Goal: Information Seeking & Learning: Learn about a topic

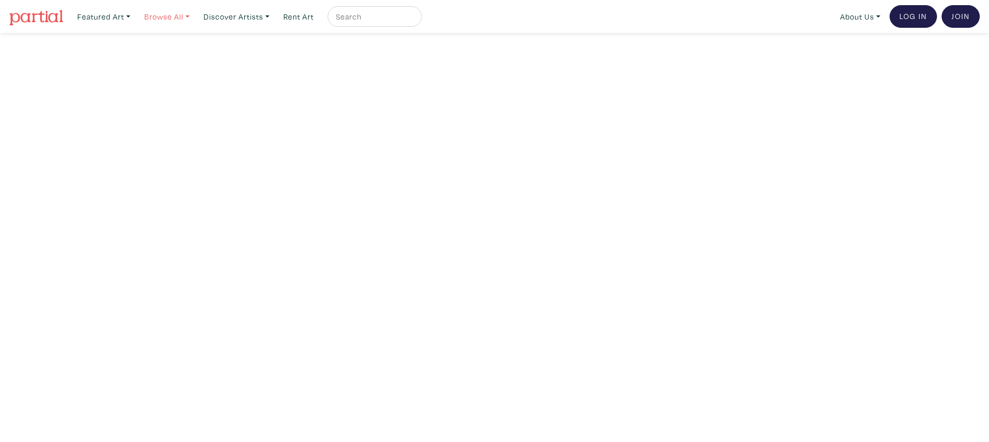
click at [189, 16] on link "Browse All" at bounding box center [167, 16] width 55 height 21
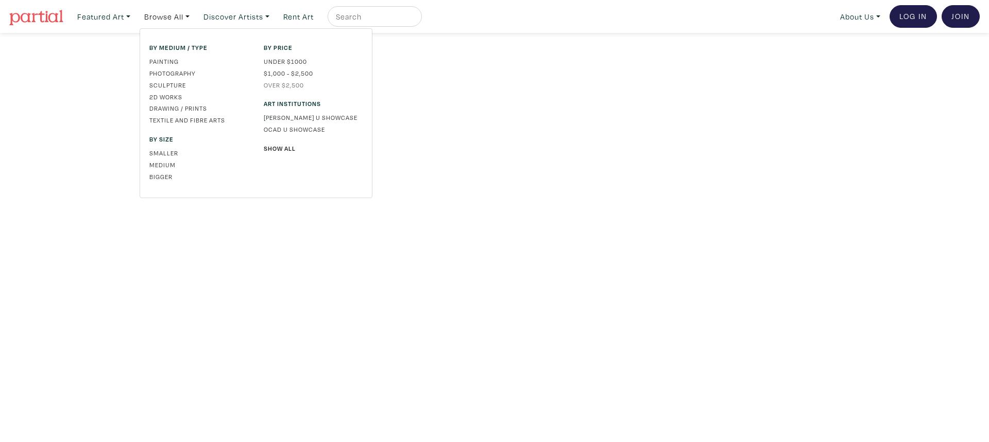
click at [284, 85] on link "Over $2,500" at bounding box center [313, 84] width 99 height 9
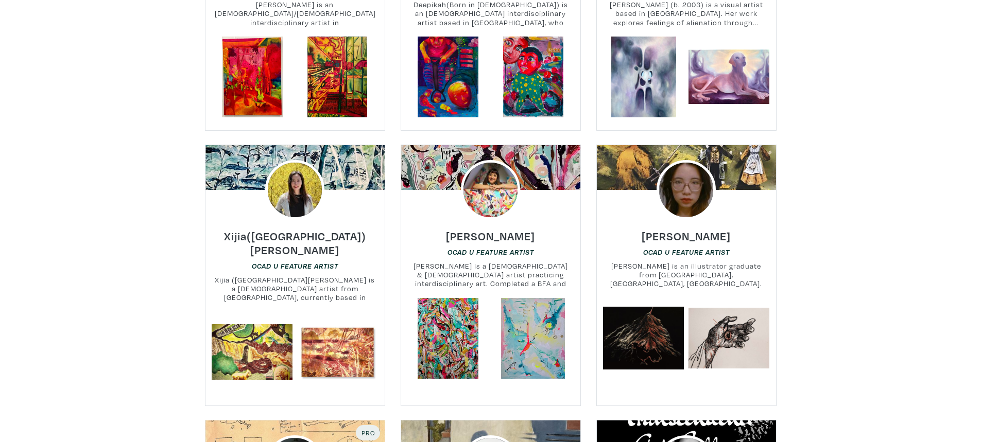
scroll to position [3966, 0]
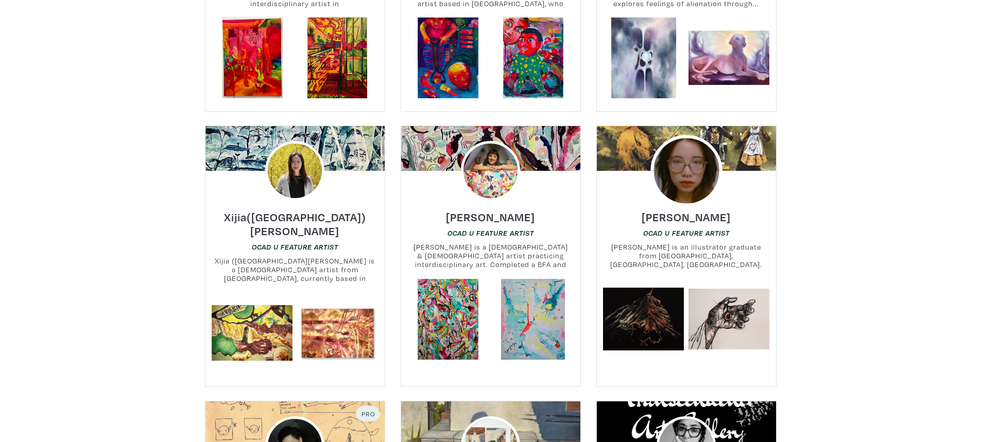
click at [684, 145] on img at bounding box center [687, 171] width 72 height 72
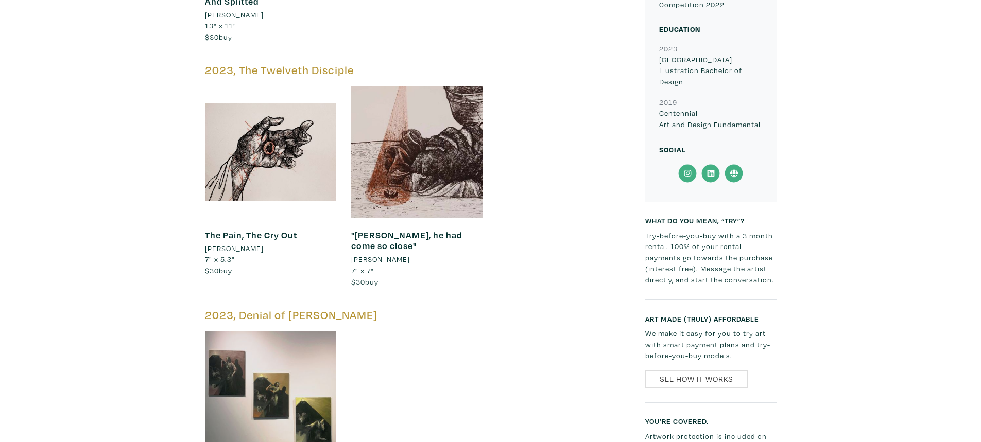
scroll to position [721, 0]
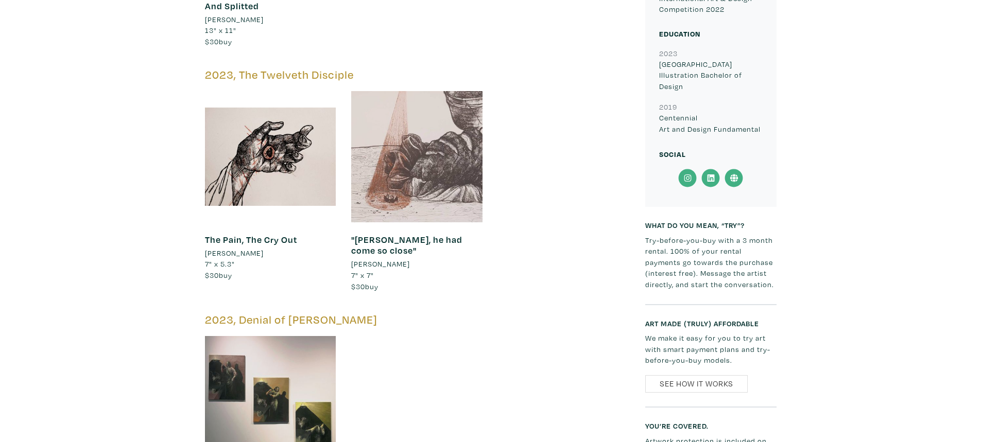
click at [413, 144] on div at bounding box center [416, 156] width 131 height 131
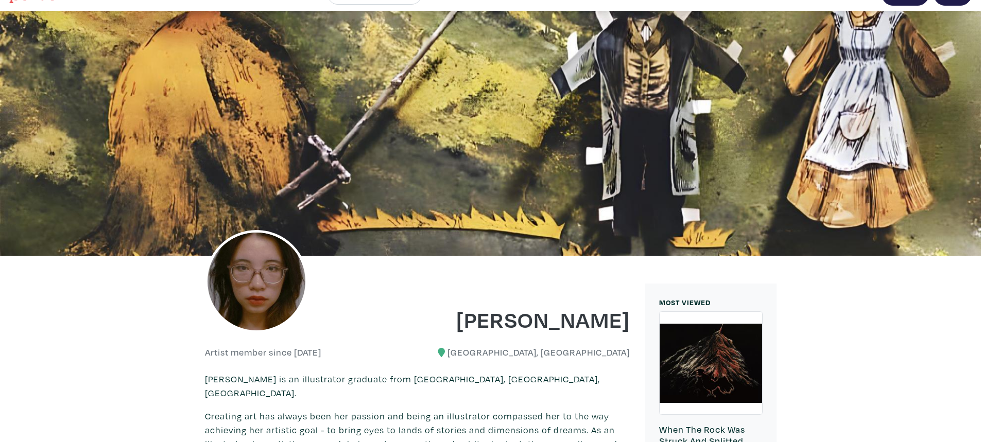
scroll to position [0, 0]
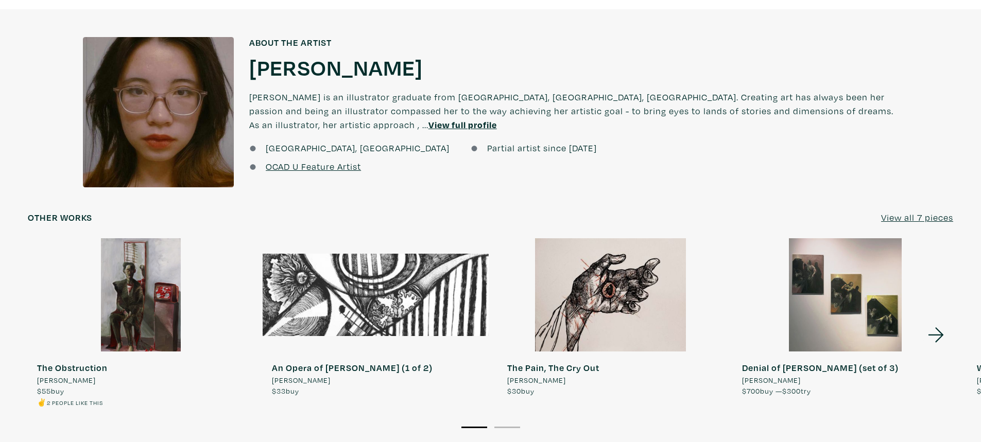
scroll to position [1082, 0]
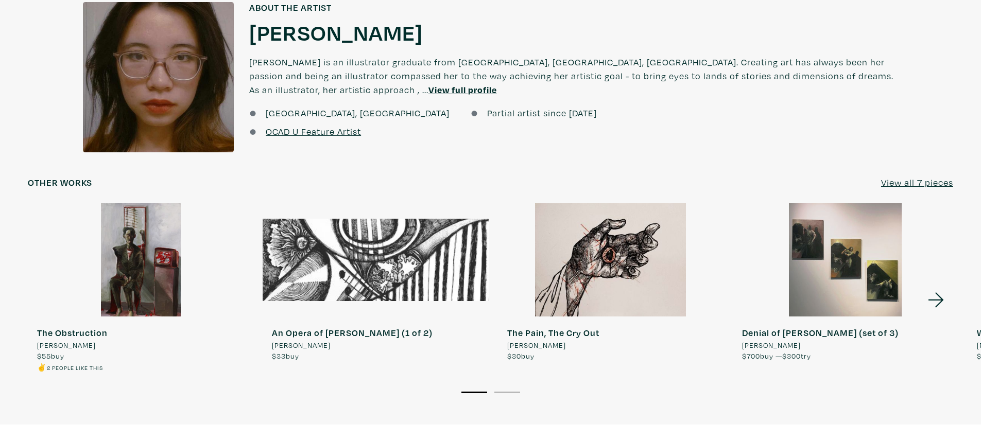
click at [850, 249] on div at bounding box center [846, 259] width 226 height 113
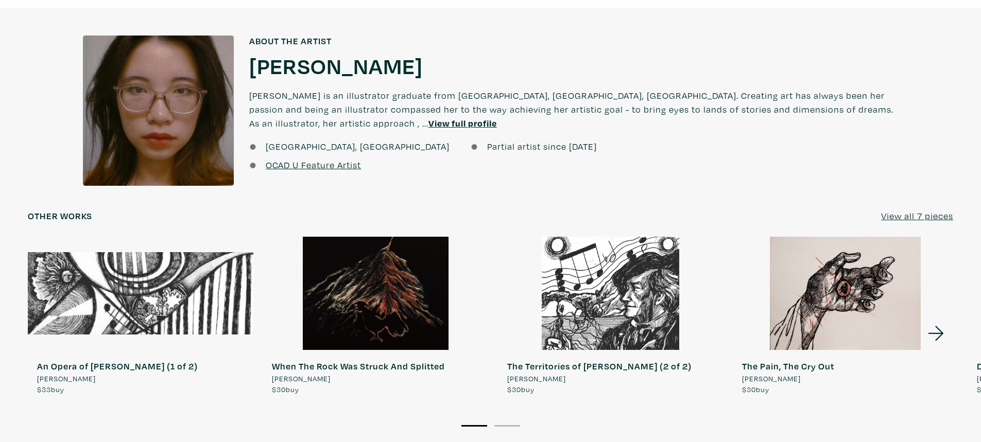
scroll to position [1030, 0]
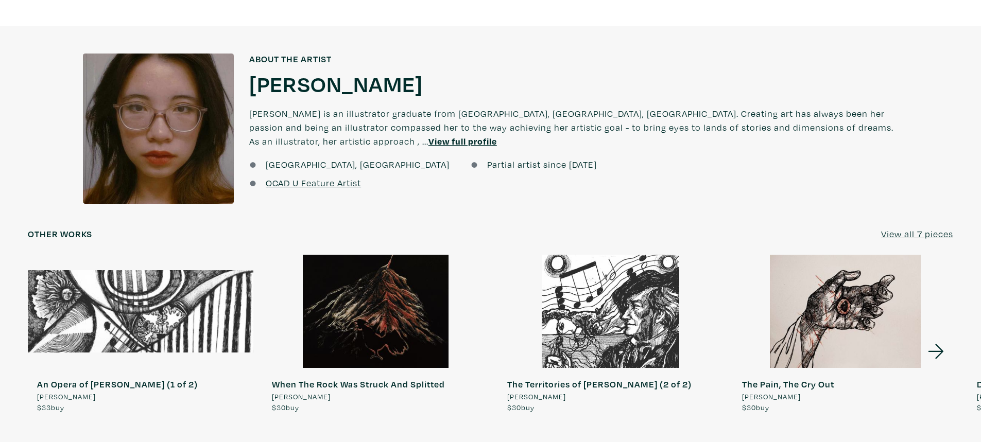
click at [429, 135] on u "View full profile" at bounding box center [463, 141] width 69 height 12
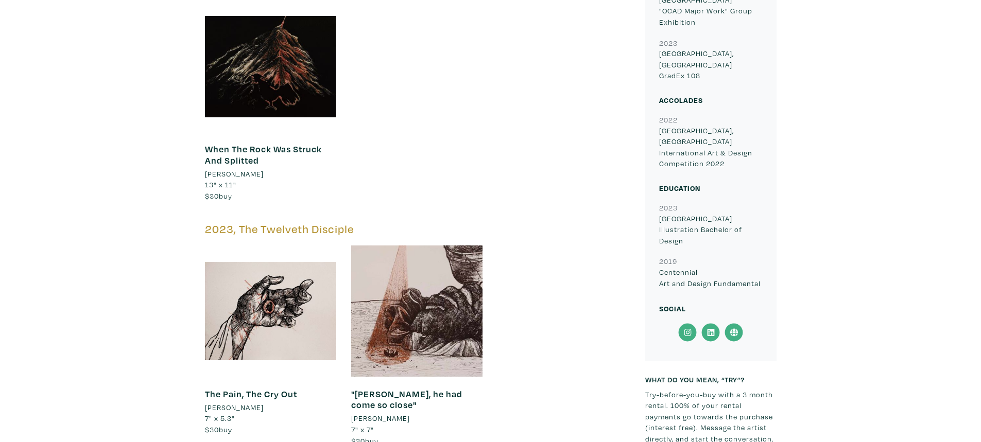
scroll to position [670, 0]
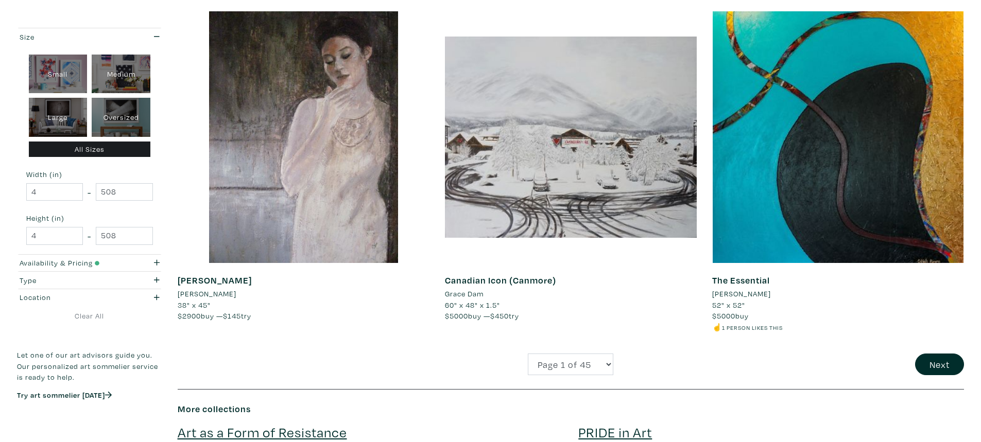
scroll to position [2575, 0]
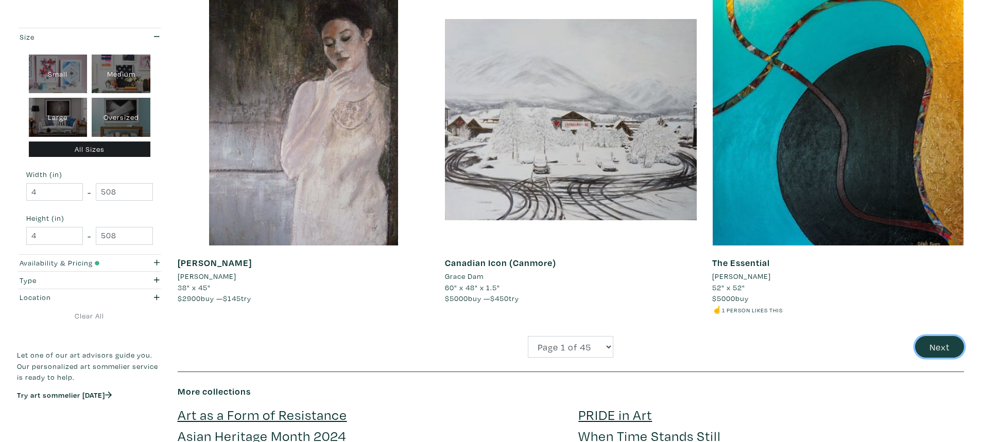
click at [938, 347] on button "Next" at bounding box center [939, 347] width 49 height 22
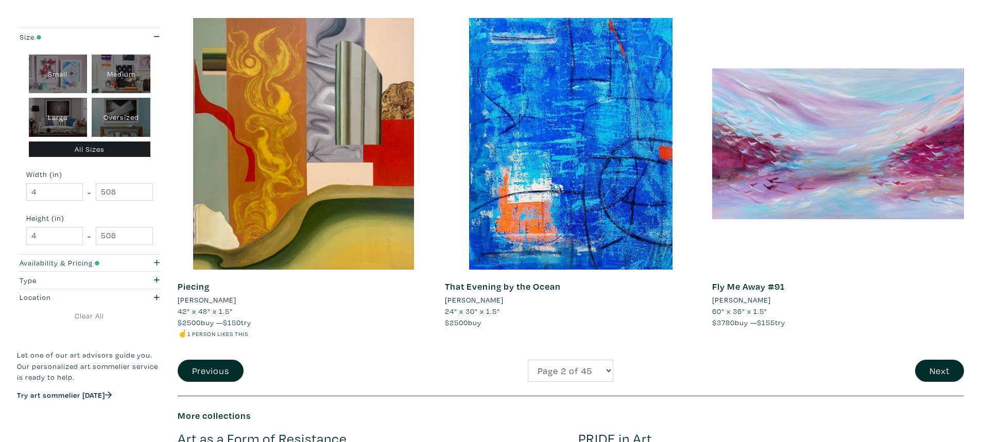
scroll to position [2575, 0]
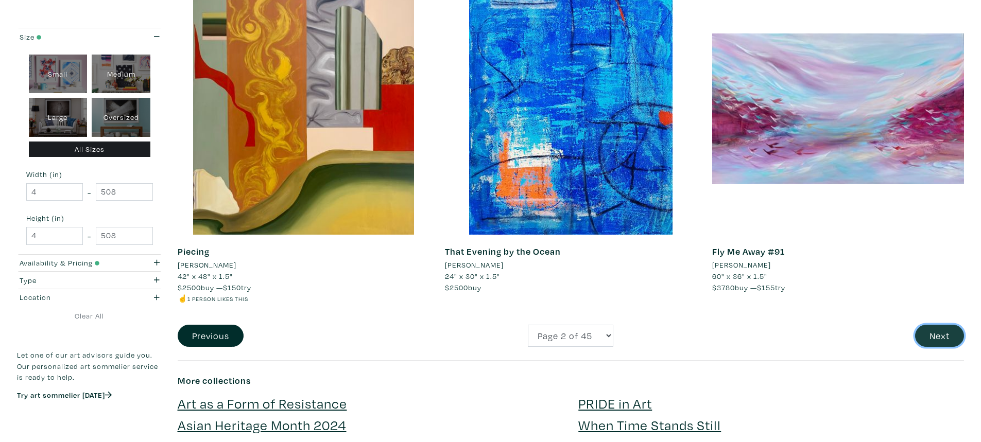
click at [945, 338] on button "Next" at bounding box center [939, 336] width 49 height 22
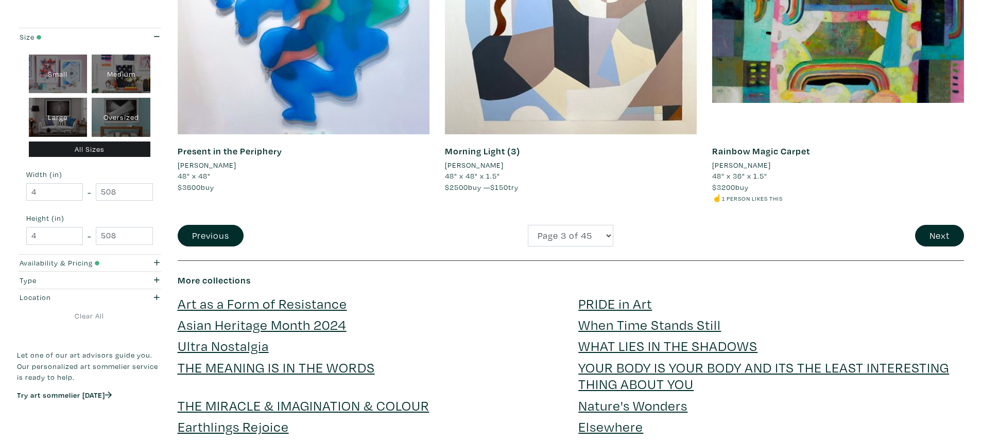
scroll to position [2781, 0]
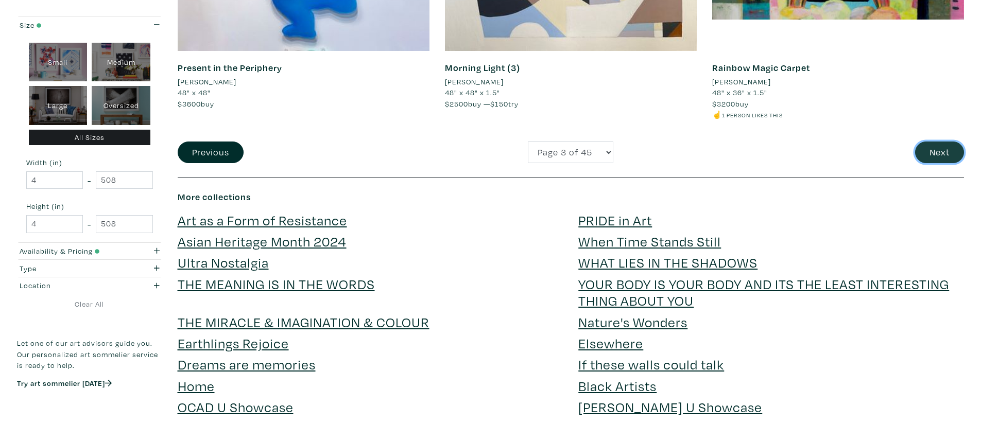
click at [950, 151] on button "Next" at bounding box center [939, 153] width 49 height 22
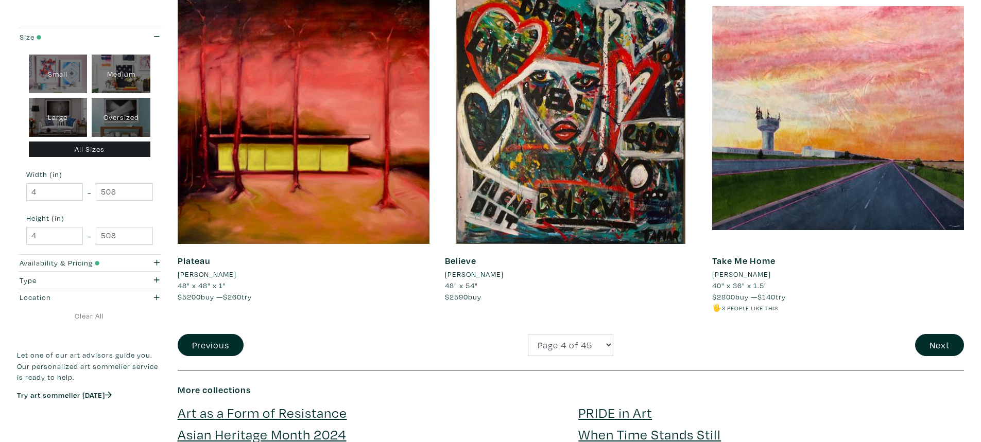
scroll to position [2575, 0]
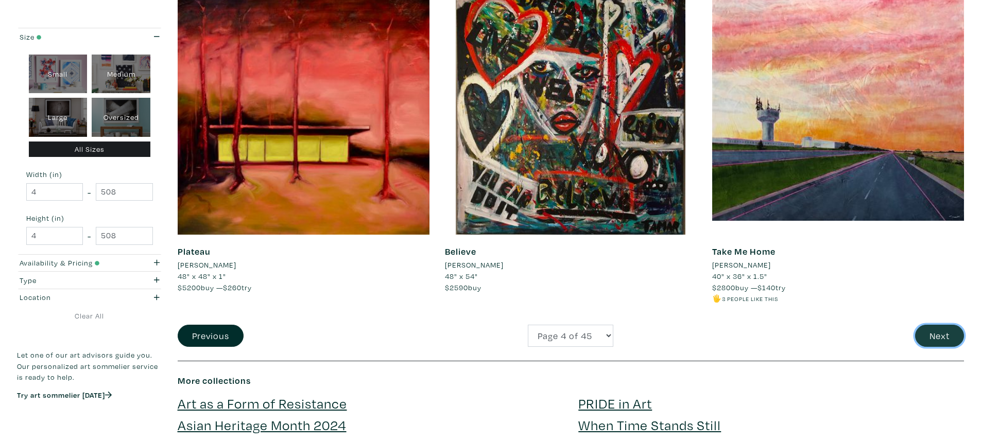
click at [937, 325] on button "Next" at bounding box center [939, 336] width 49 height 22
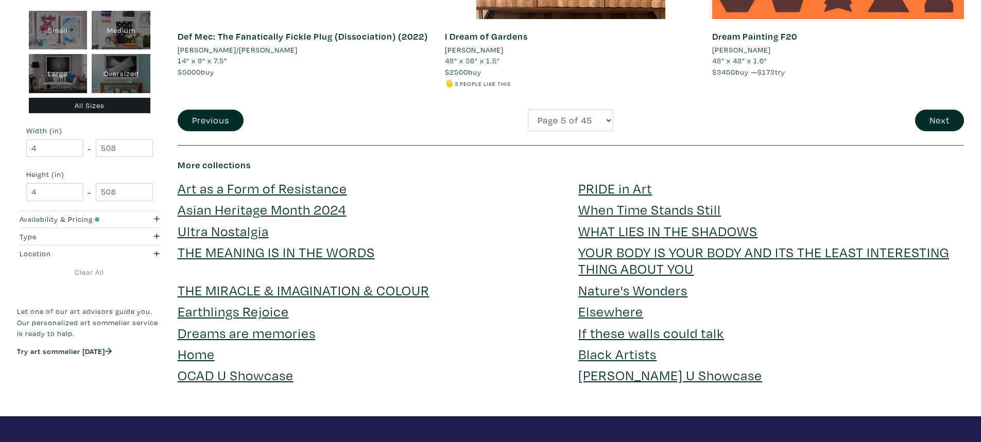
scroll to position [2781, 0]
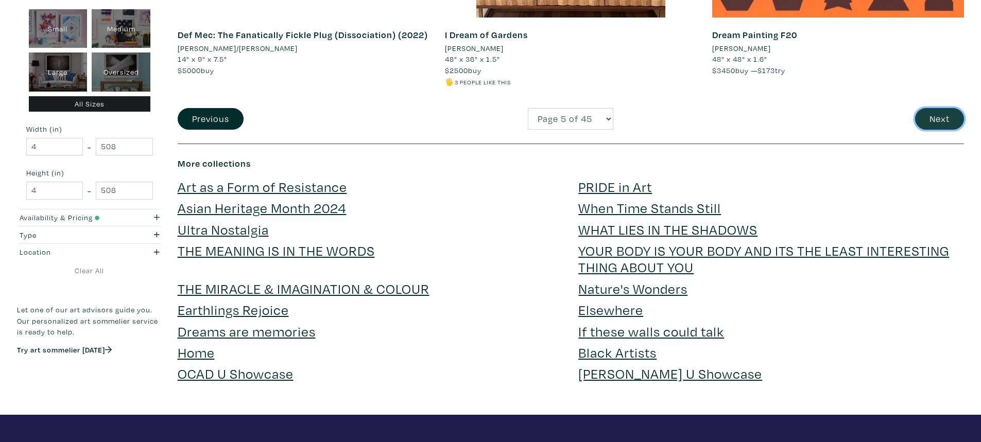
click at [932, 116] on button "Next" at bounding box center [939, 119] width 49 height 22
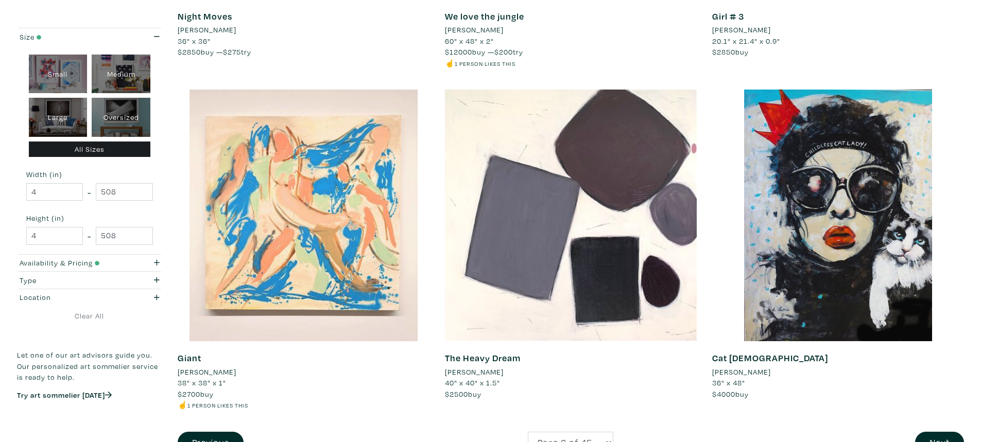
scroll to position [2678, 0]
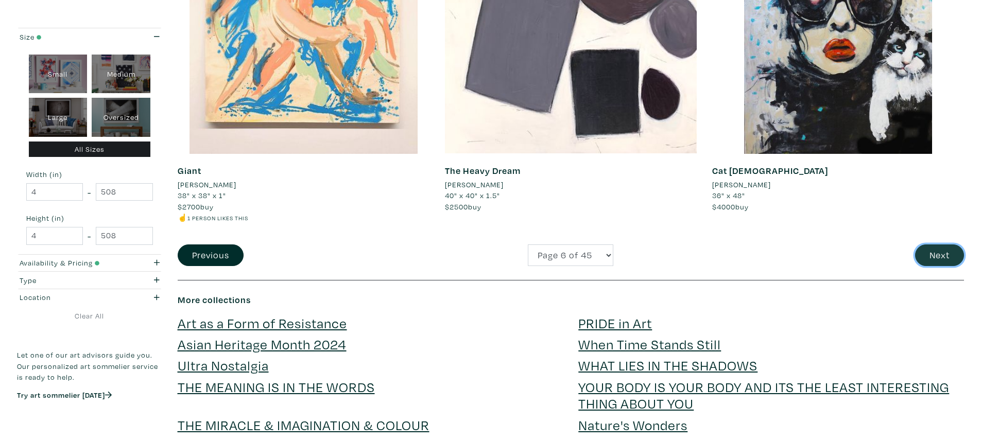
click at [940, 256] on button "Next" at bounding box center [939, 256] width 49 height 22
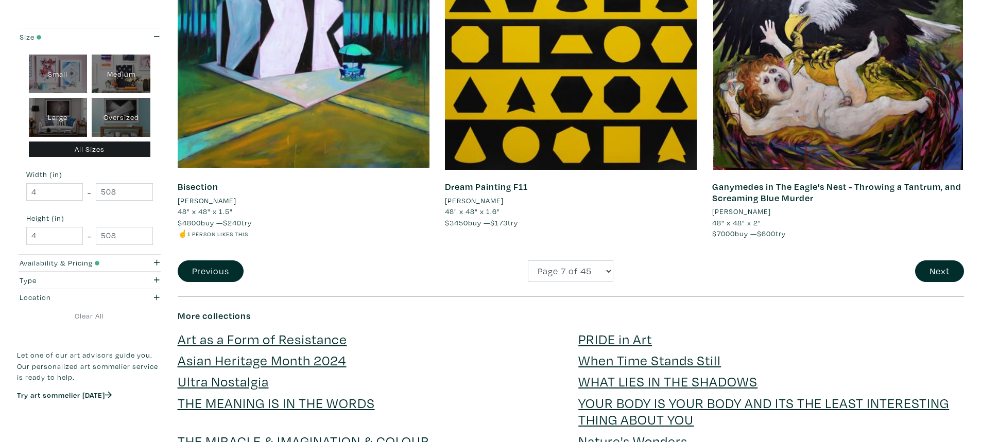
scroll to position [2678, 0]
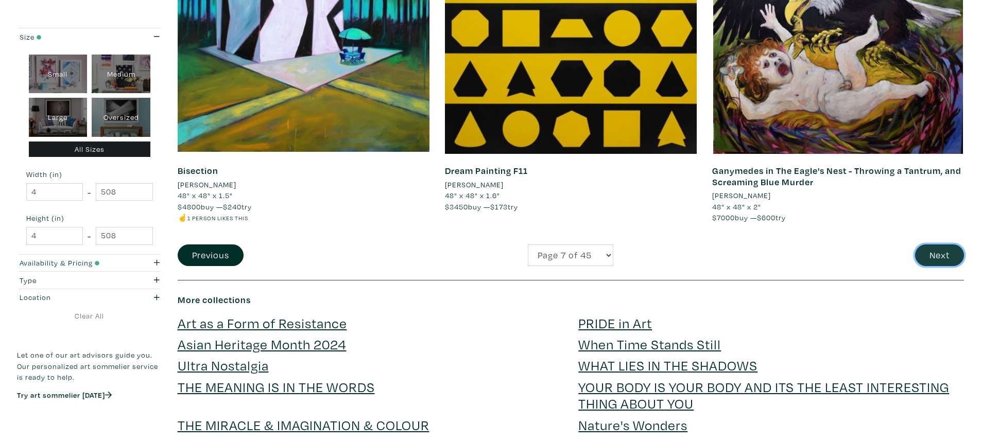
click at [942, 255] on button "Next" at bounding box center [939, 256] width 49 height 22
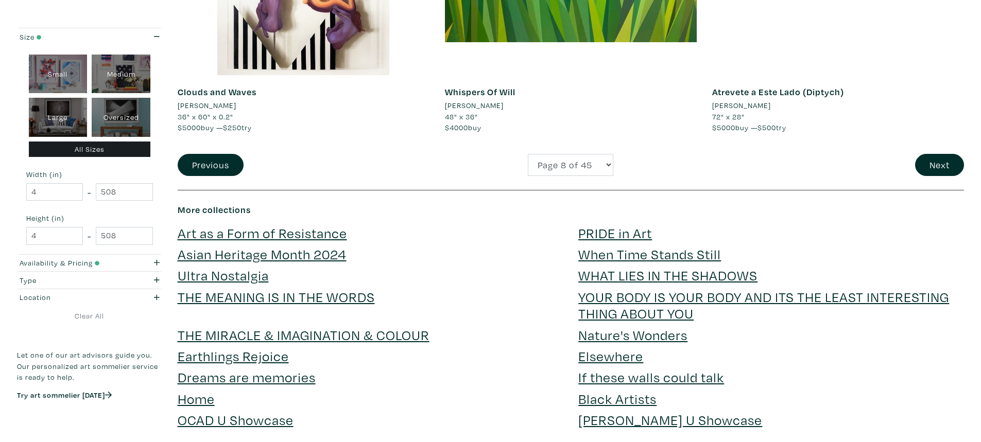
scroll to position [2833, 0]
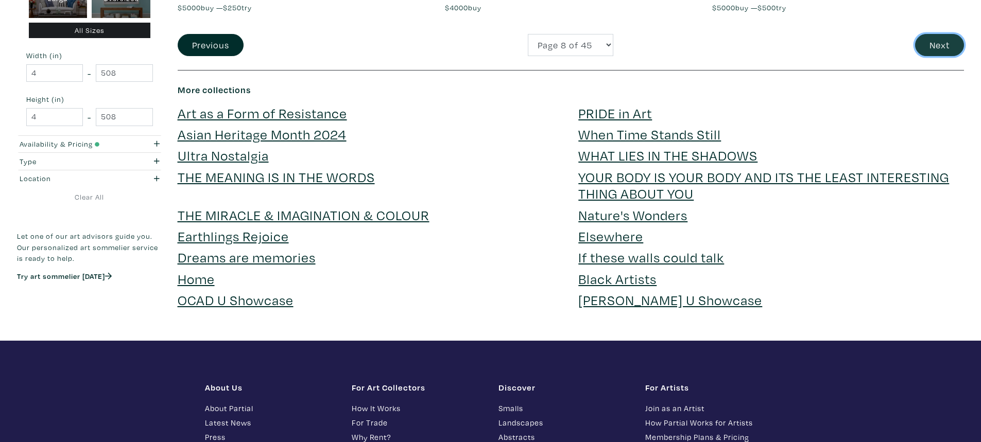
click at [936, 45] on button "Next" at bounding box center [939, 45] width 49 height 22
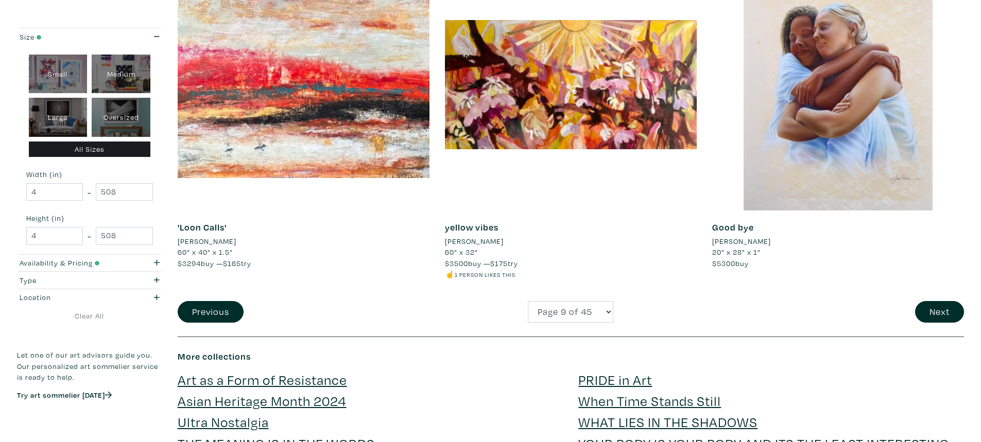
scroll to position [2730, 0]
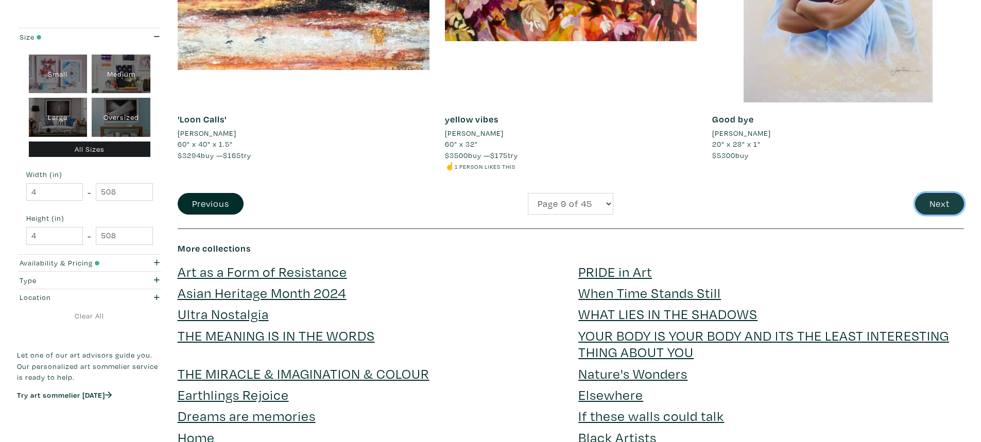
click at [928, 203] on button "Next" at bounding box center [939, 204] width 49 height 22
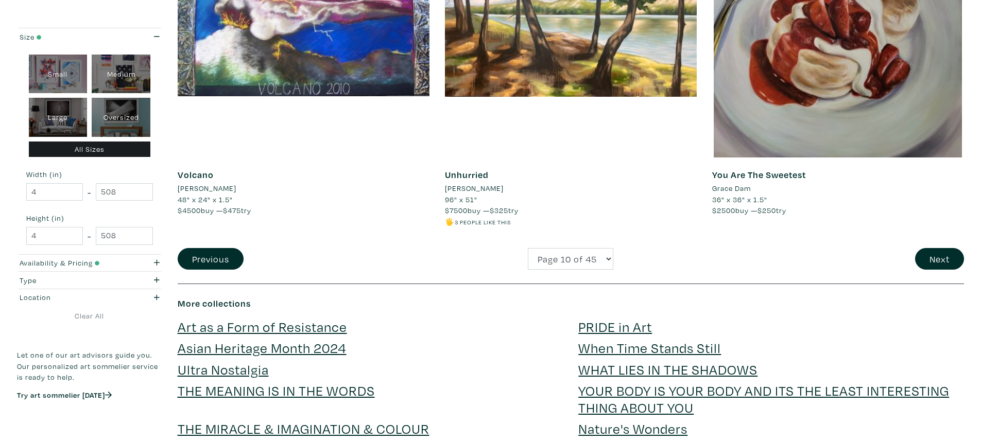
scroll to position [2678, 0]
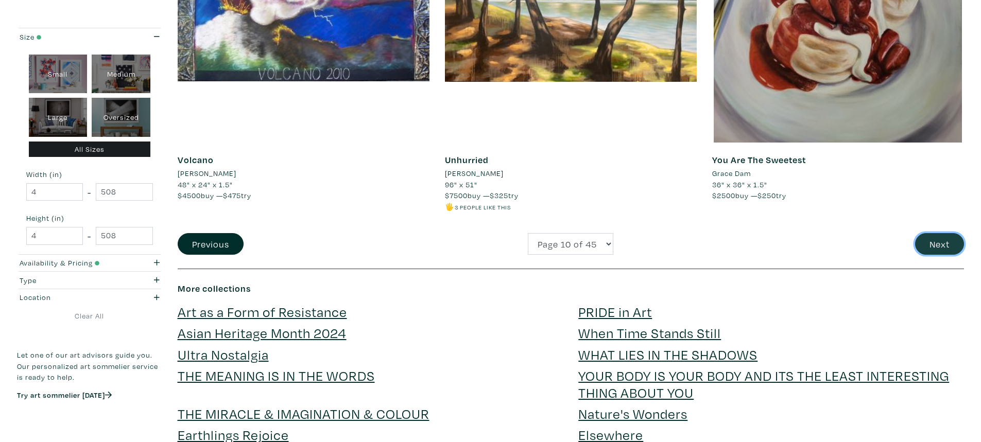
click at [940, 243] on button "Next" at bounding box center [939, 244] width 49 height 22
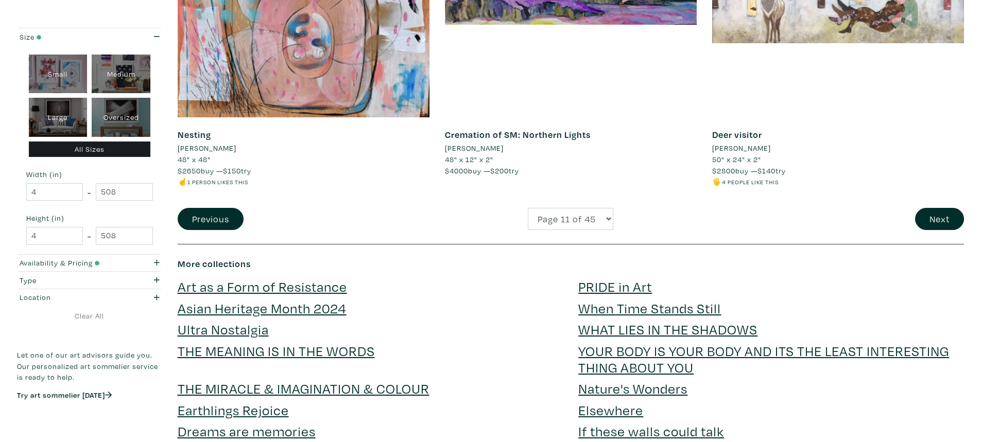
scroll to position [2781, 0]
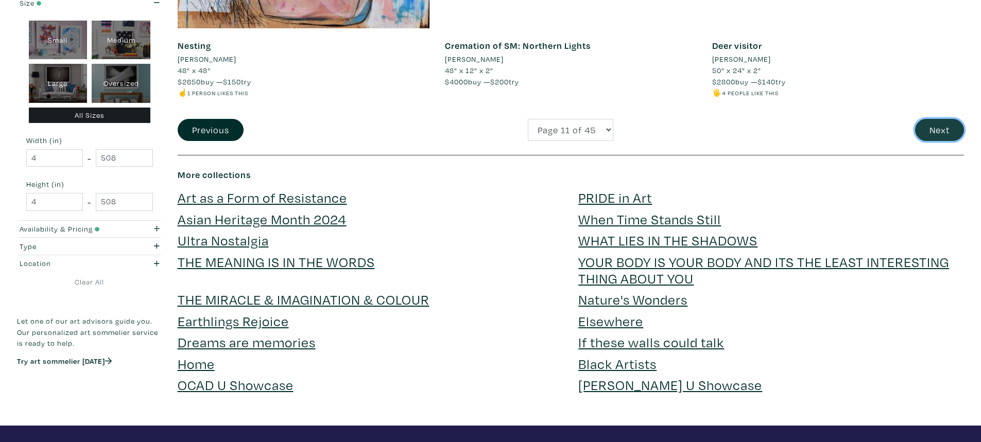
click at [941, 119] on button "Next" at bounding box center [939, 130] width 49 height 22
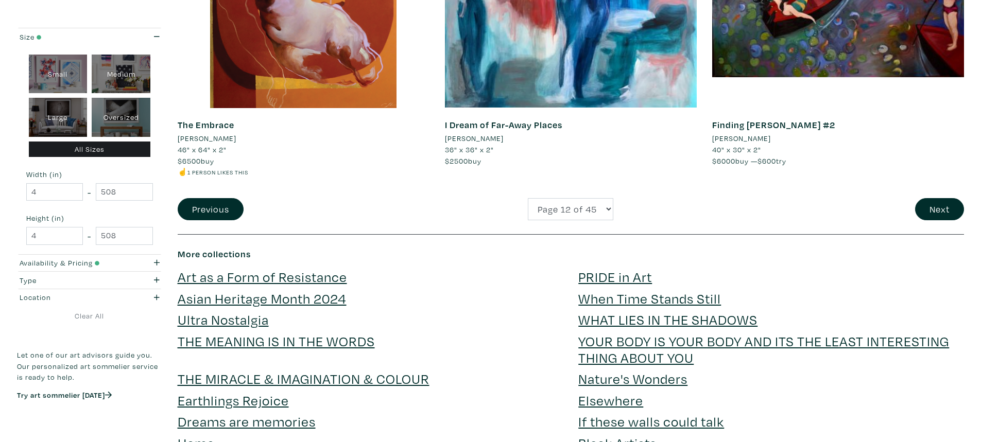
scroll to position [2730, 0]
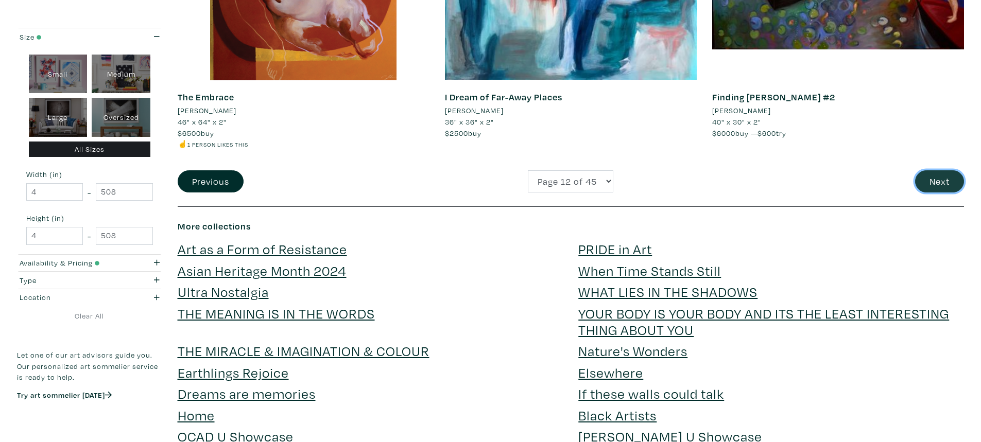
click at [934, 183] on button "Next" at bounding box center [939, 181] width 49 height 22
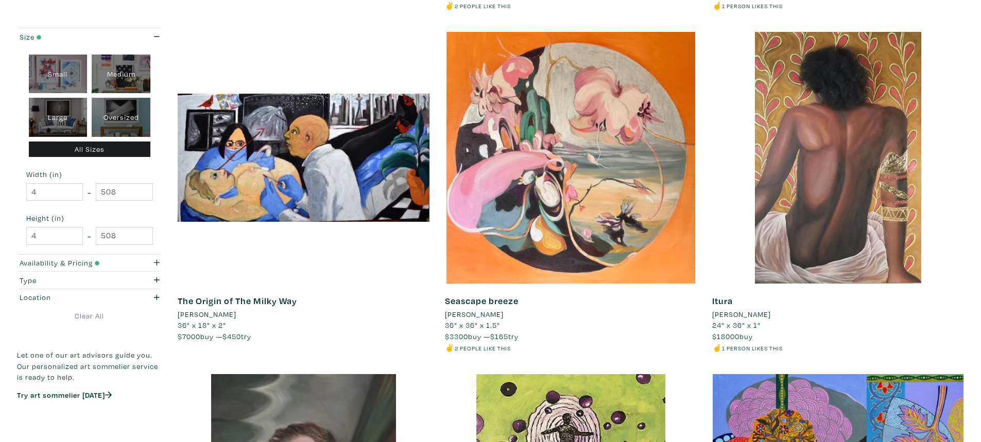
scroll to position [2215, 0]
